Goal: Task Accomplishment & Management: Use online tool/utility

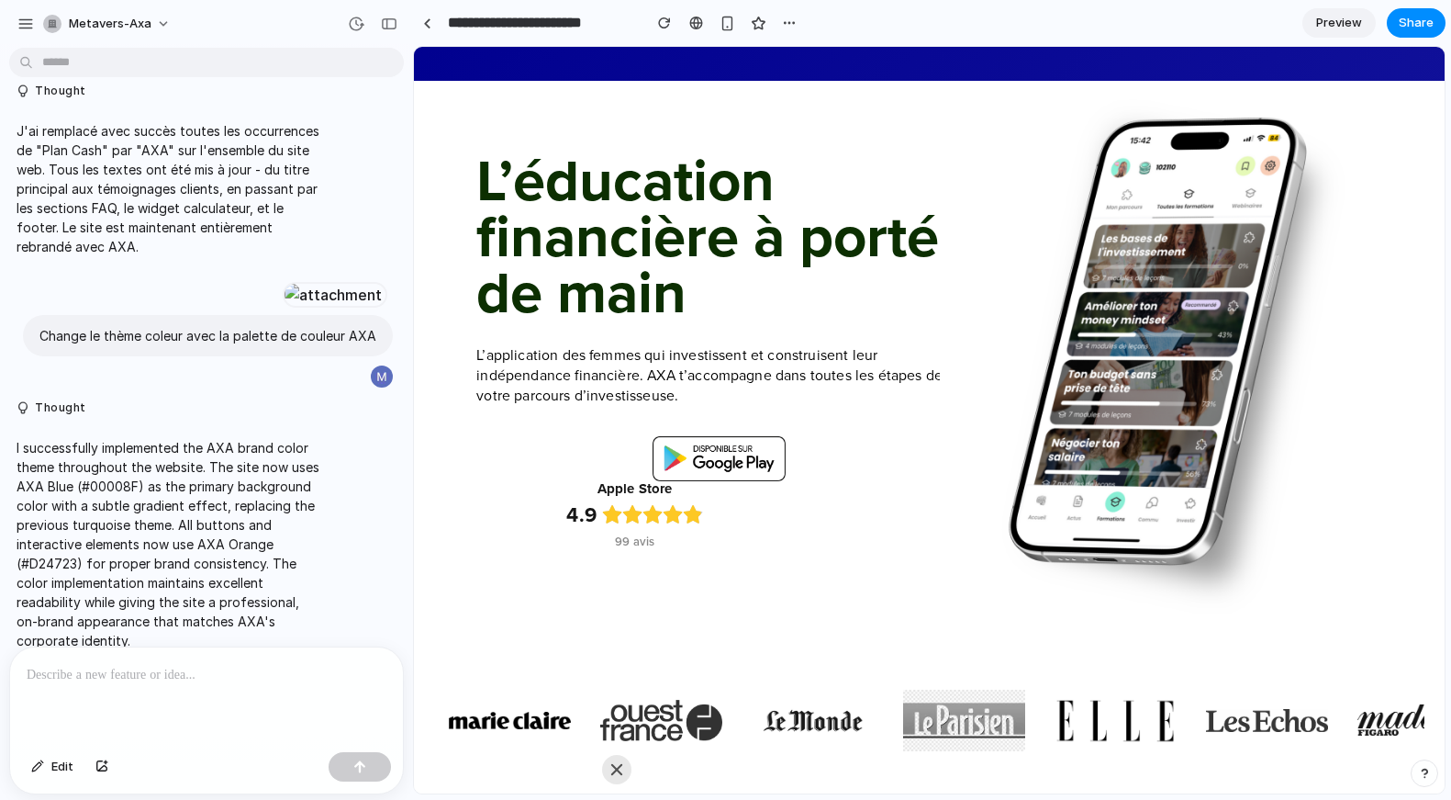
scroll to position [84, 0]
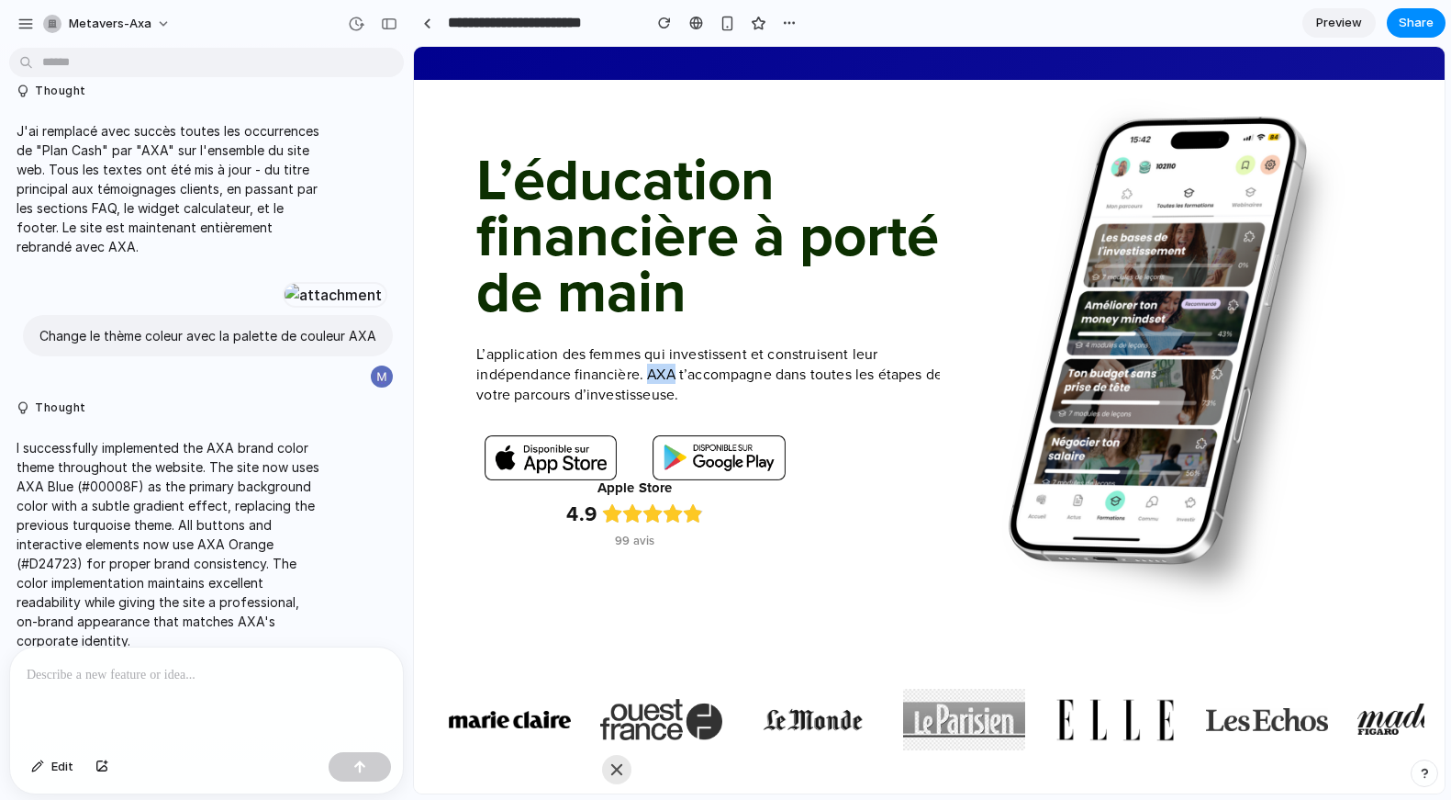
drag, startPoint x: 646, startPoint y: 374, endPoint x: 676, endPoint y: 375, distance: 29.4
click at [676, 375] on p "L’application des femmes qui investissent et construisent leur indépendance fin…" at bounding box center [718, 373] width 485 height 61
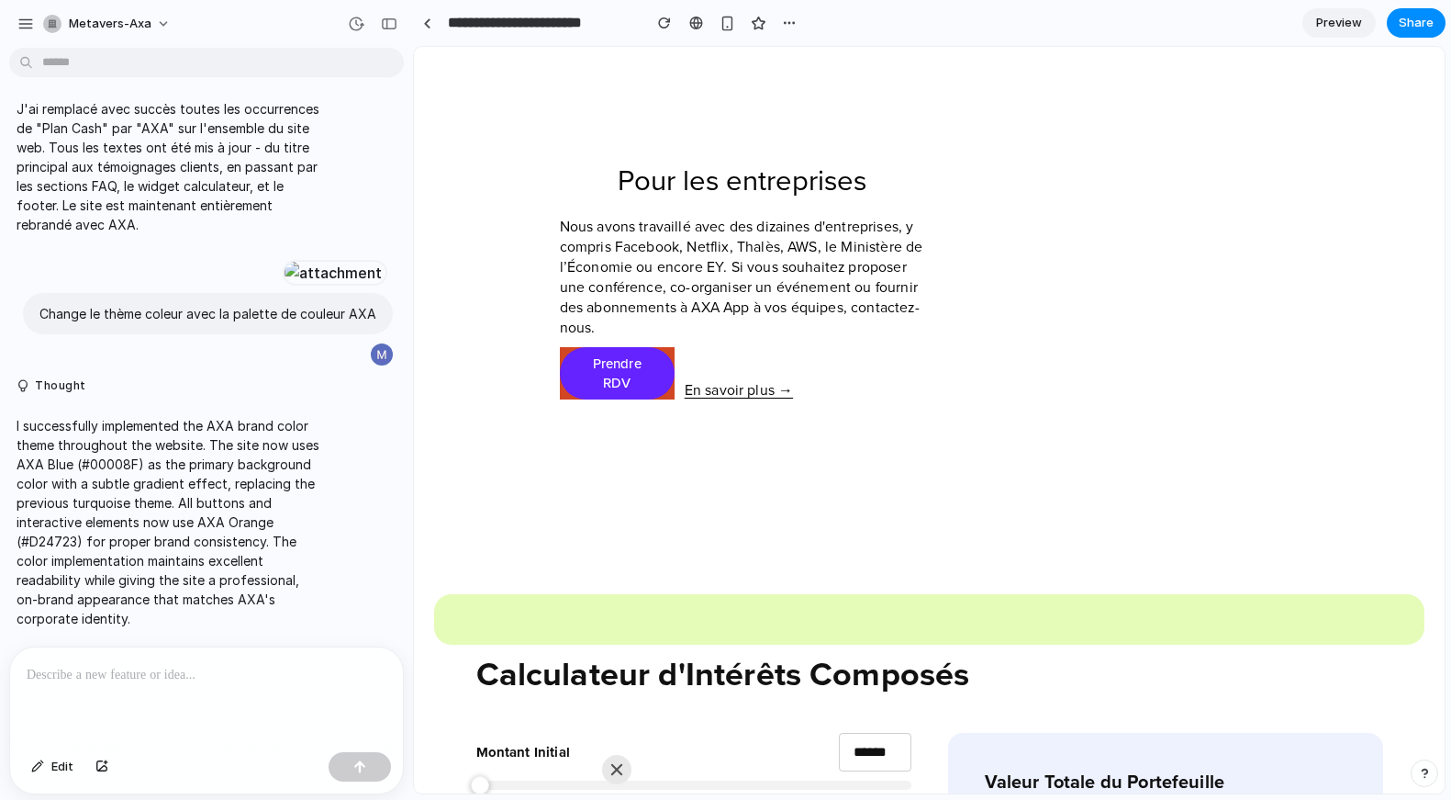
scroll to position [3093, 0]
